Goal: Information Seeking & Learning: Learn about a topic

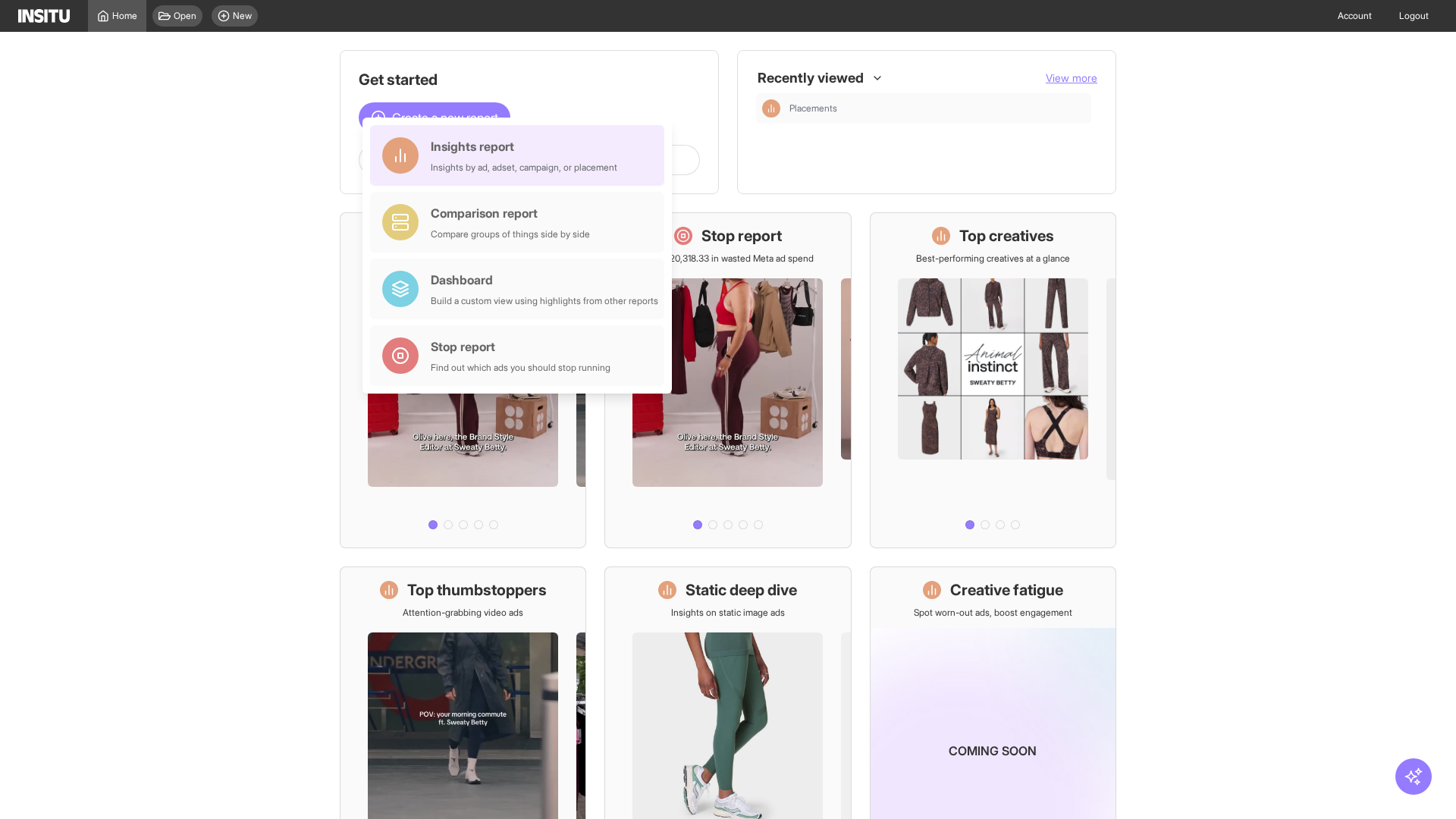
click at [521, 156] on div "Insights report Insights by ad, adset, campaign, or placement" at bounding box center [523, 156] width 187 height 36
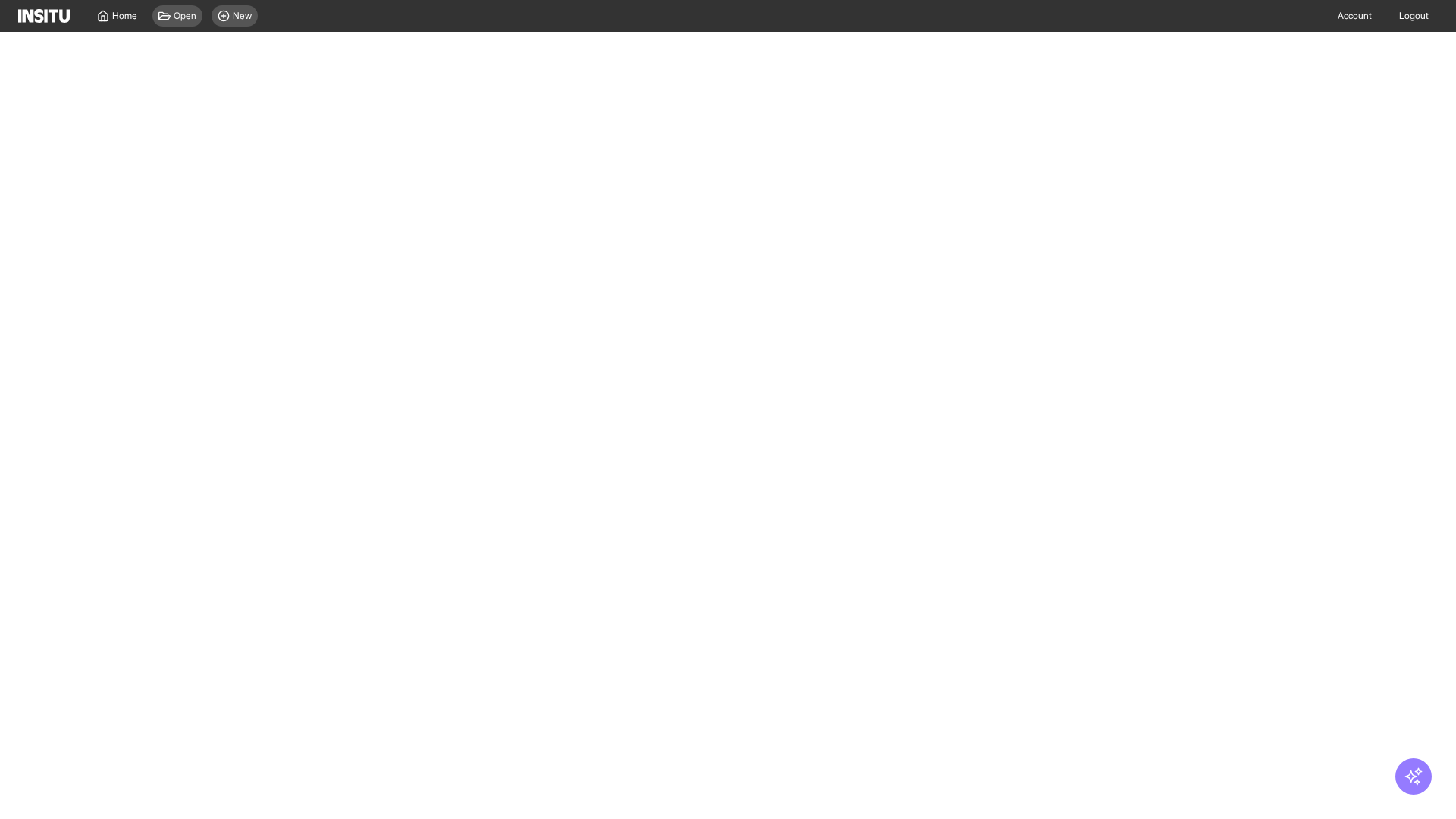
select select "**"
